Goal: Transaction & Acquisition: Purchase product/service

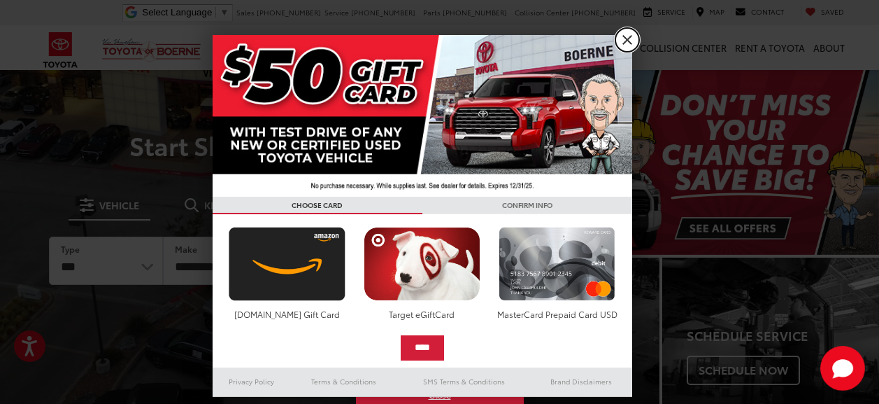
click at [629, 33] on link "X" at bounding box center [628, 40] width 24 height 24
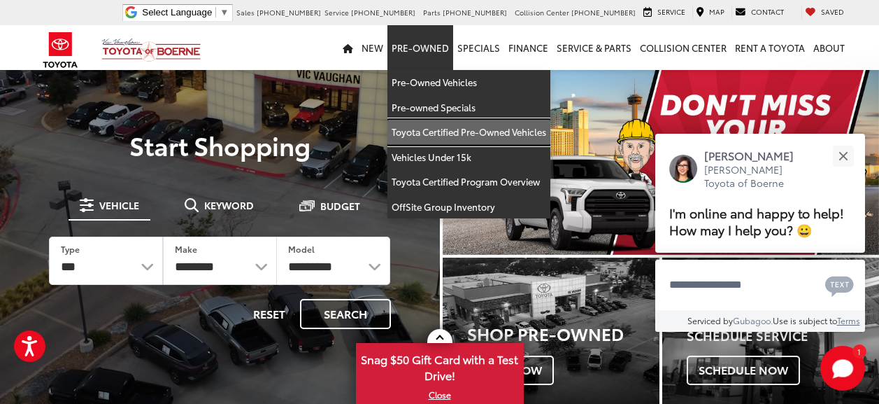
click at [433, 128] on link "Toyota Certified Pre-Owned Vehicles" at bounding box center [469, 132] width 163 height 25
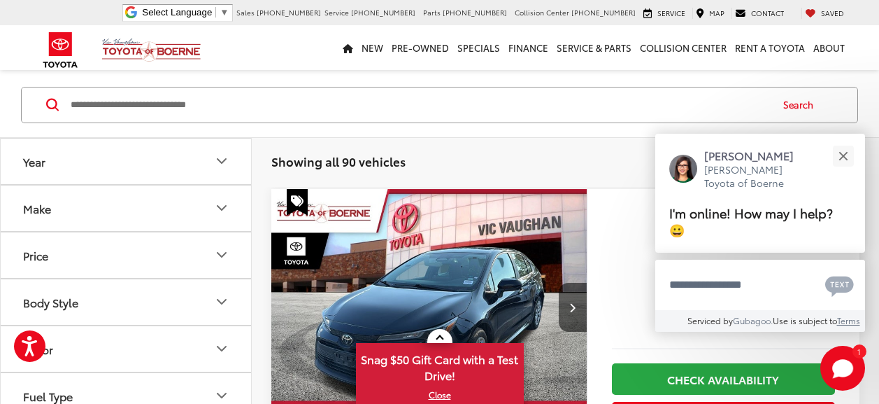
scroll to position [175, 0]
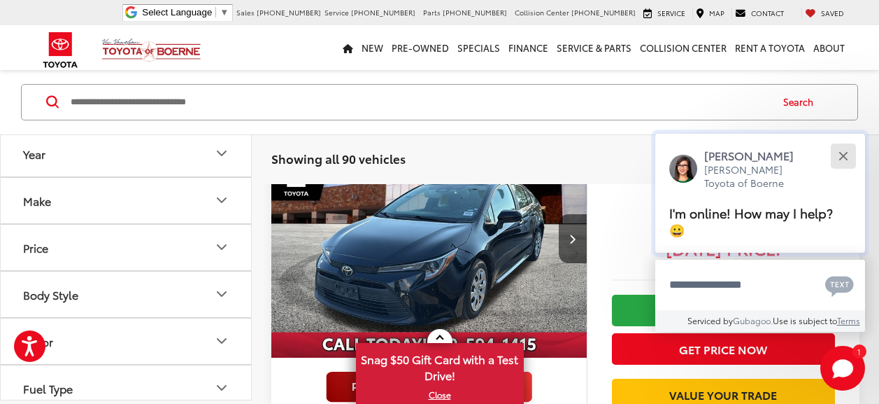
click at [841, 159] on button "Close" at bounding box center [843, 156] width 30 height 30
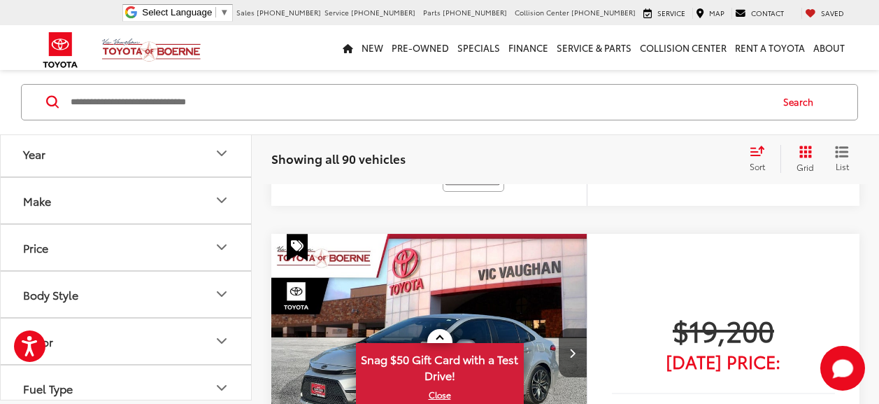
scroll to position [564, 0]
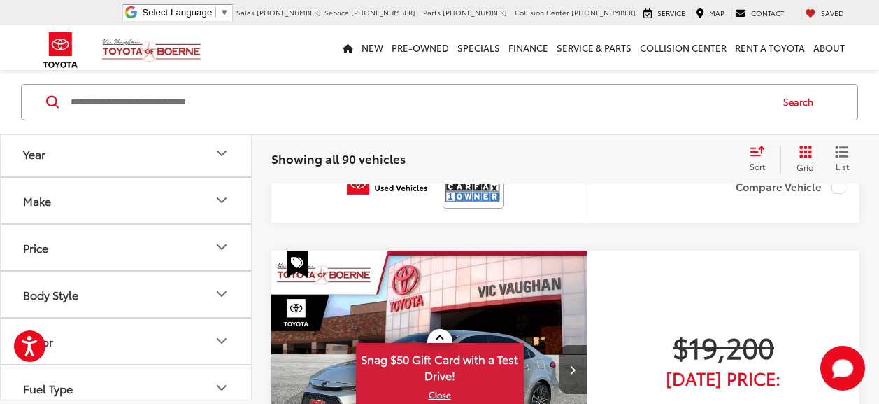
click at [754, 150] on icon "Select sort value" at bounding box center [757, 151] width 15 height 10
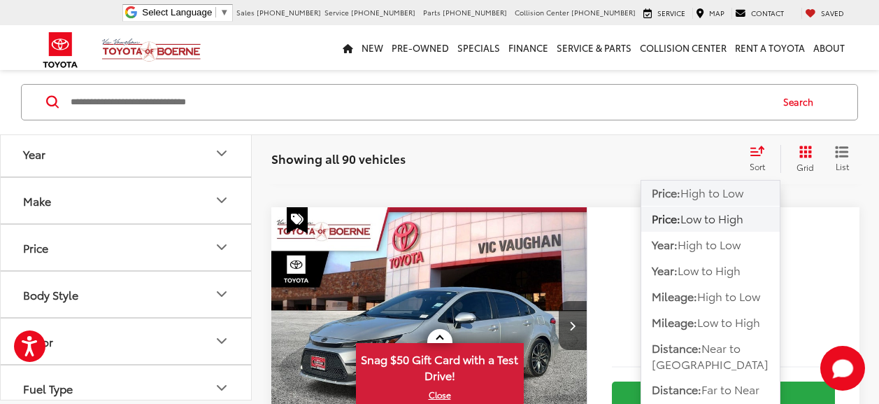
scroll to position [520, 0]
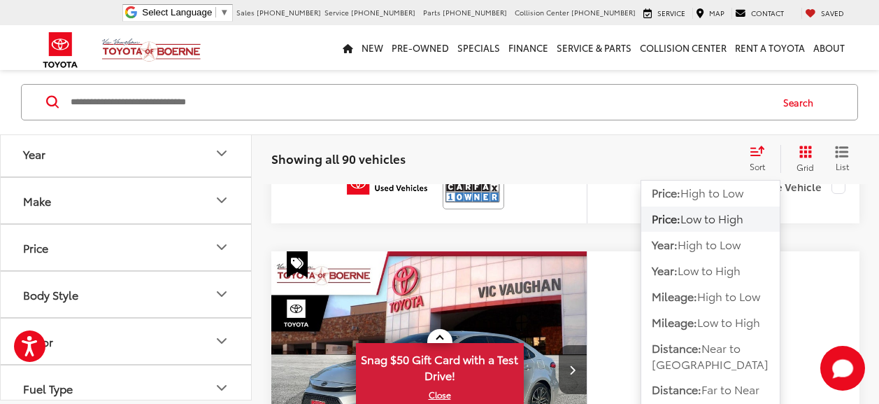
click at [710, 222] on span "Low to High" at bounding box center [712, 219] width 63 height 16
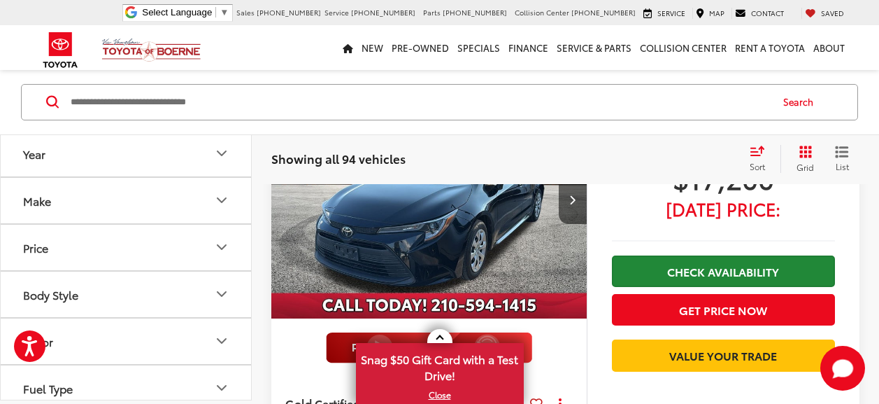
scroll to position [173, 0]
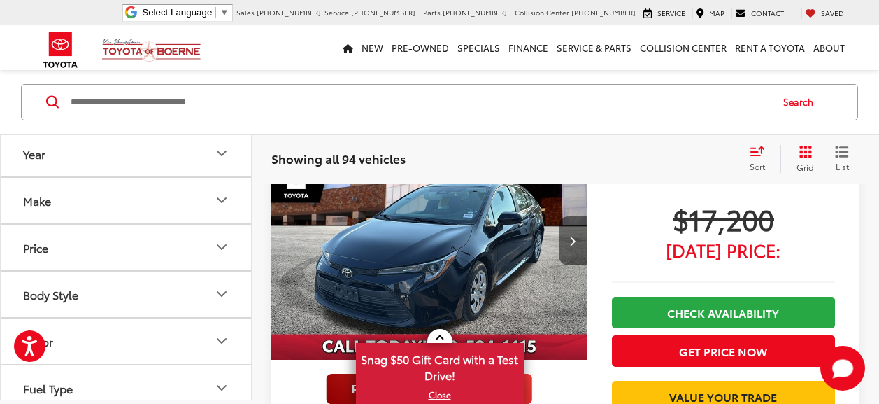
click at [569, 236] on icon "Next image" at bounding box center [572, 241] width 6 height 10
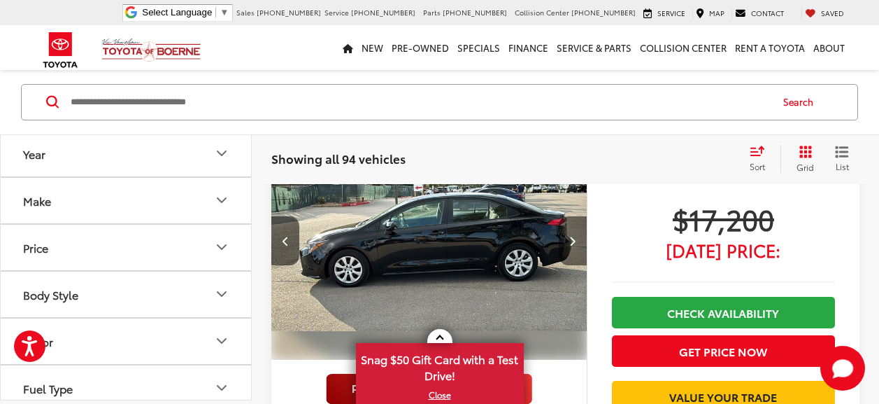
click at [569, 236] on icon "Next image" at bounding box center [572, 241] width 6 height 10
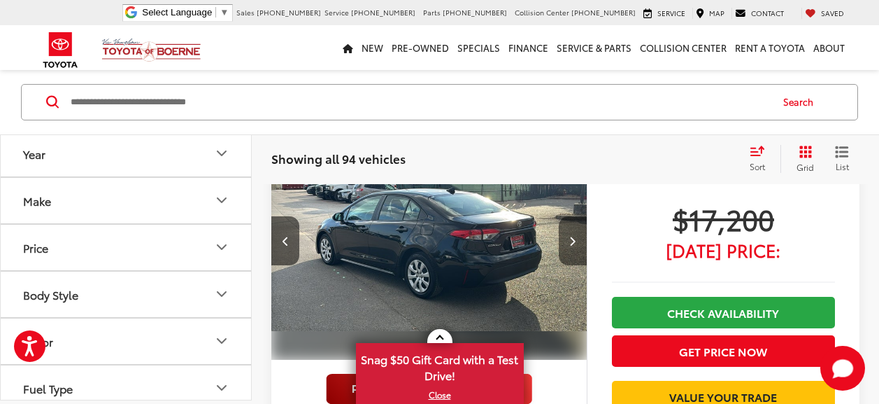
click at [569, 234] on button "Next image" at bounding box center [573, 240] width 28 height 49
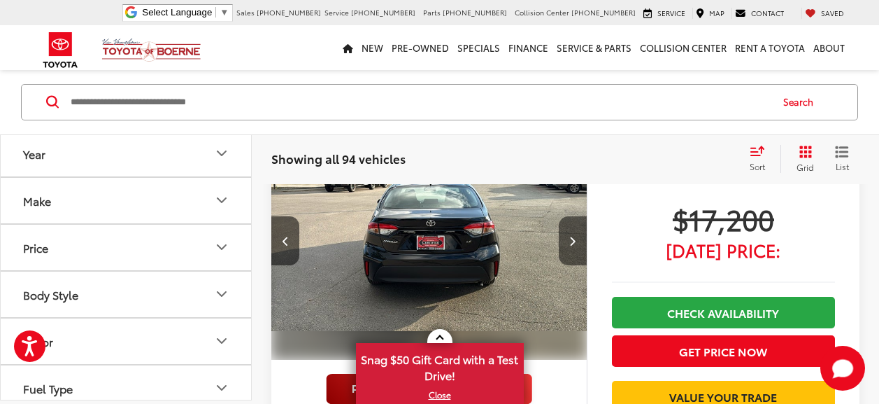
click at [575, 247] on button "Next image" at bounding box center [573, 240] width 28 height 49
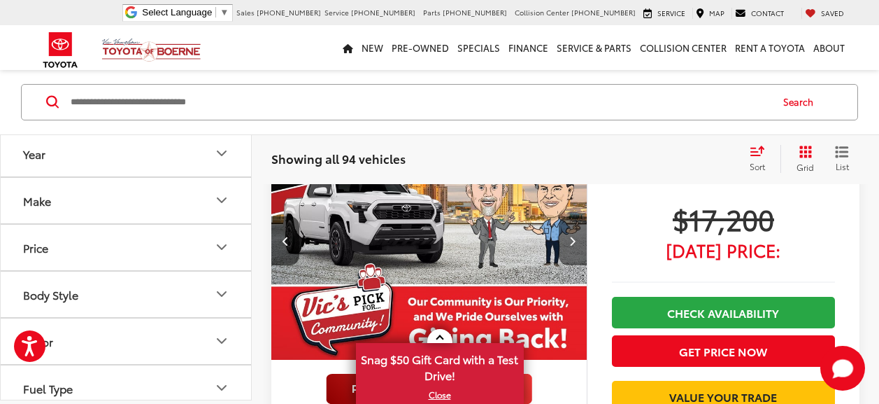
click at [574, 246] on button "Next image" at bounding box center [573, 240] width 28 height 49
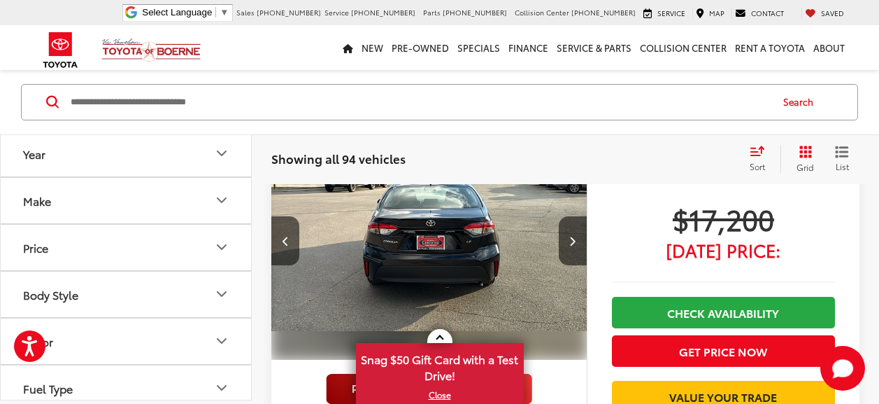
scroll to position [0, 1588]
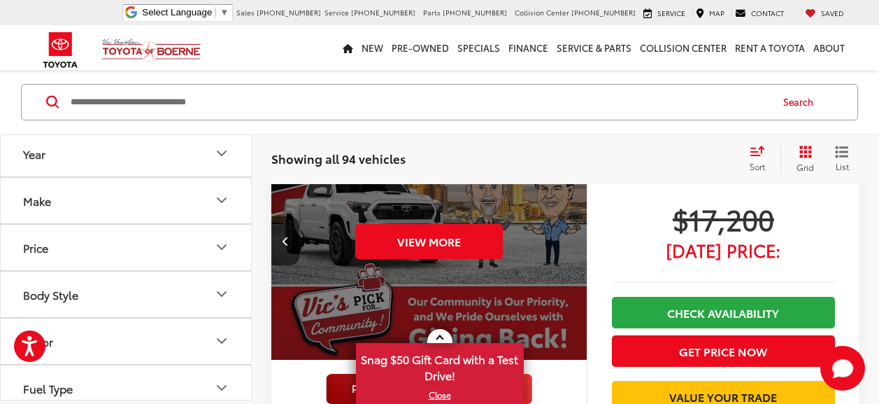
click at [573, 246] on div "View More" at bounding box center [430, 241] width 318 height 238
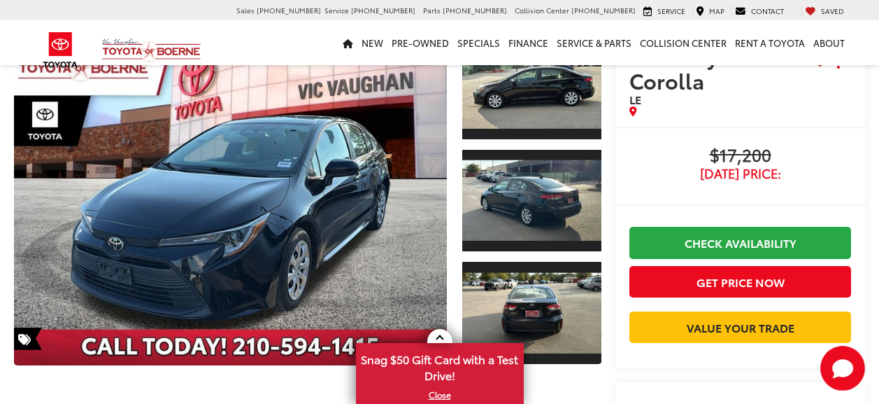
scroll to position [90, 0]
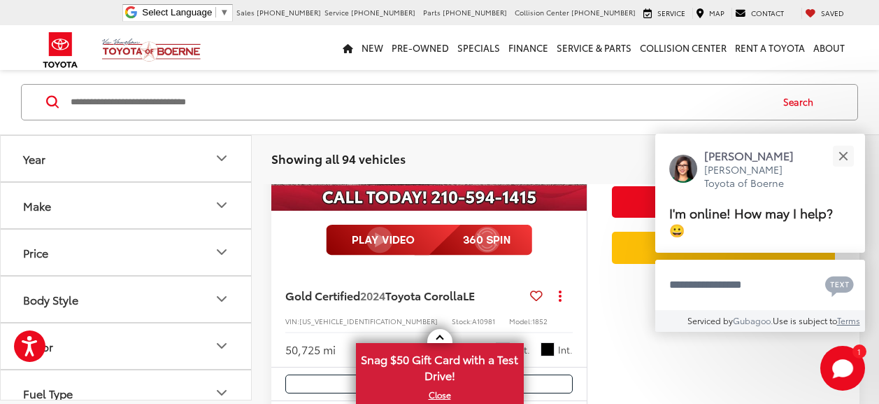
scroll to position [541, 0]
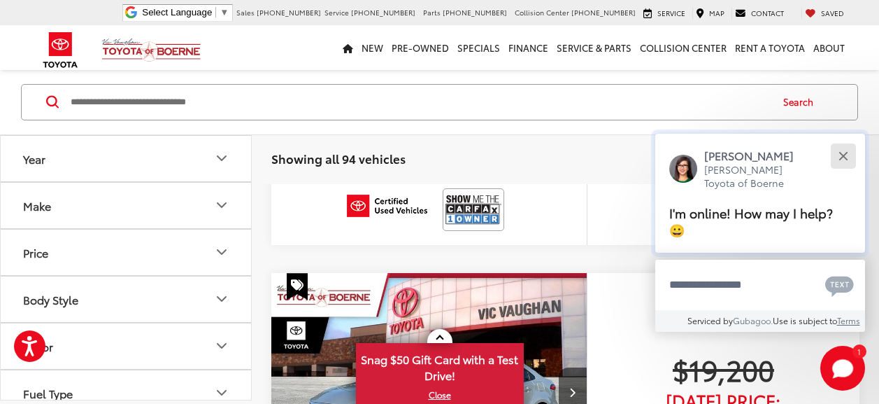
click at [843, 159] on button "Close" at bounding box center [843, 156] width 30 height 30
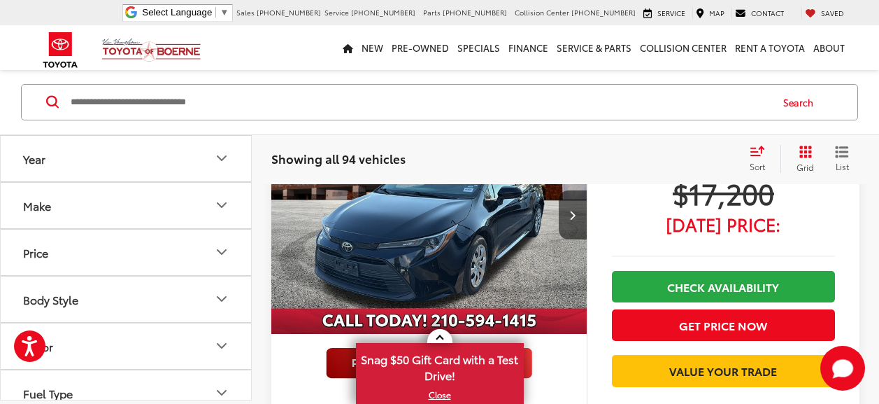
scroll to position [0, 0]
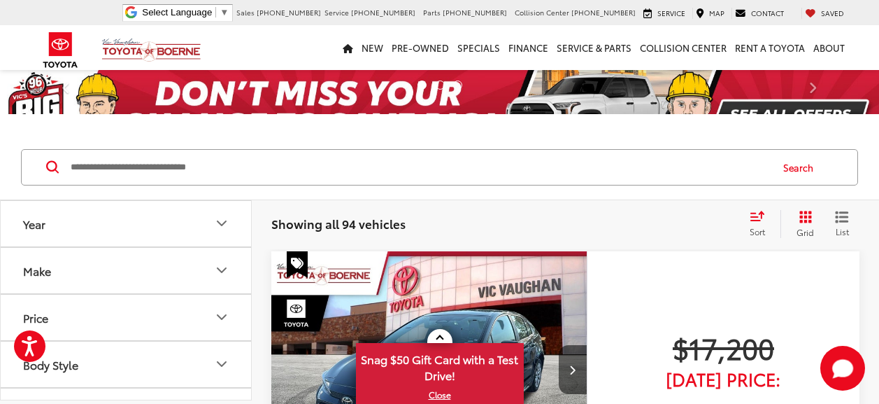
click at [430, 184] on input "Search by Make, Model, or Keyword" at bounding box center [419, 167] width 701 height 34
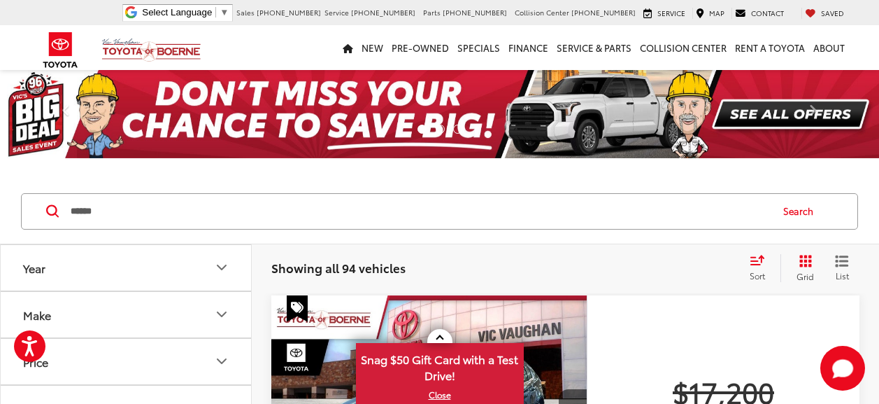
type input "******"
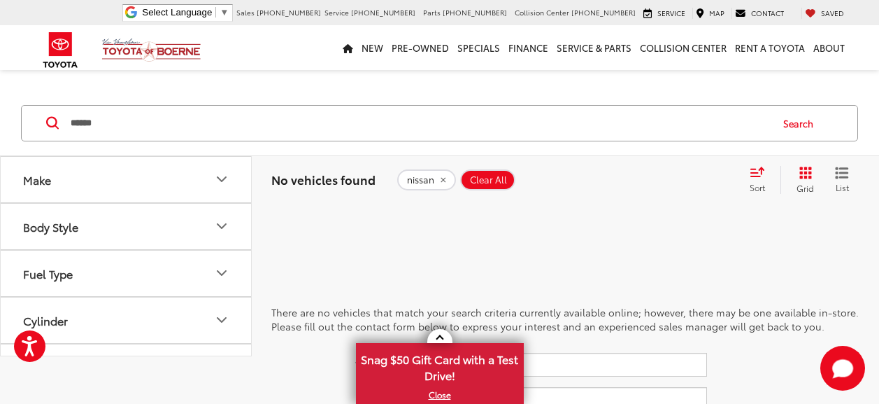
click at [443, 180] on icon "remove nissan" at bounding box center [443, 180] width 5 height 5
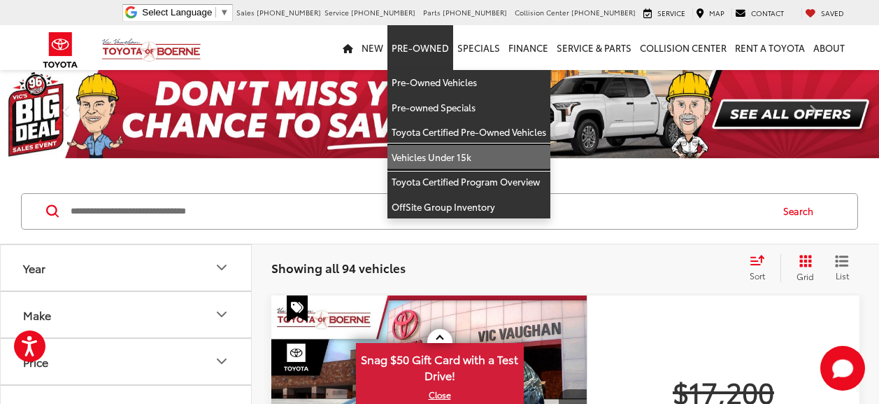
click at [423, 155] on link "Vehicles Under 15k" at bounding box center [469, 157] width 163 height 25
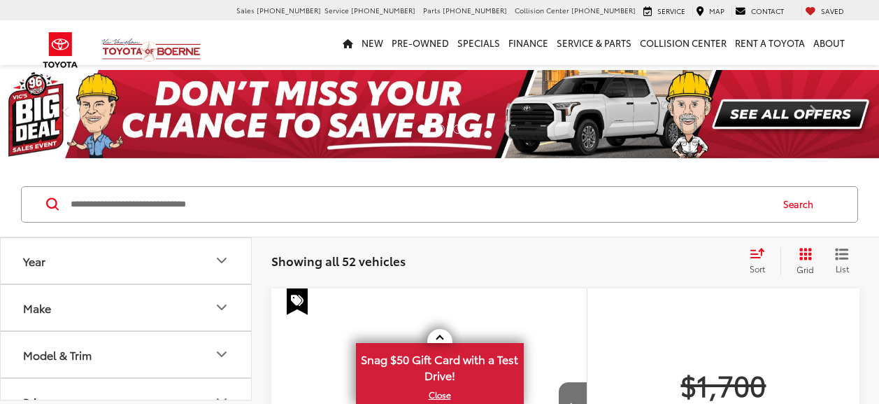
scroll to position [555, 0]
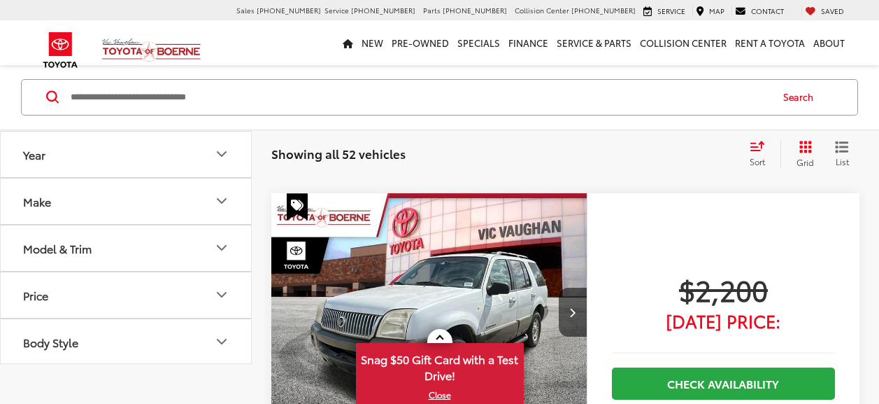
click at [762, 167] on span "Sort" at bounding box center [757, 161] width 15 height 12
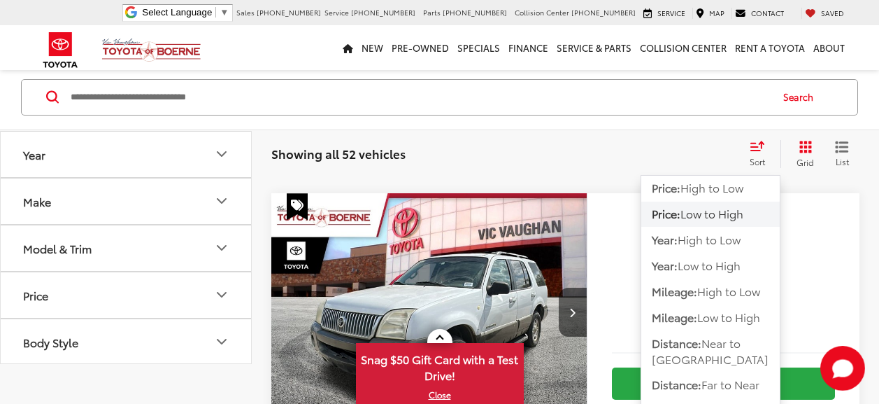
scroll to position [70, 0]
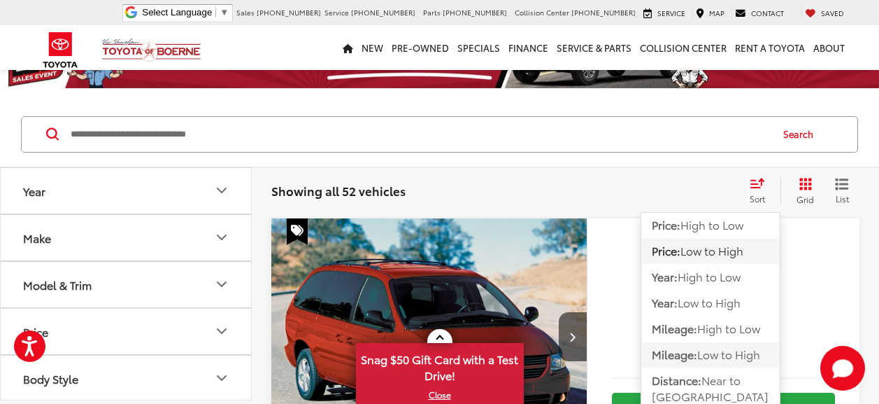
click at [710, 354] on span "Low to High" at bounding box center [728, 354] width 63 height 16
